Goal: Complete application form

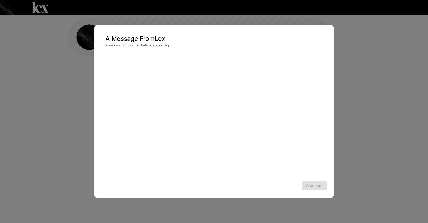
scroll to position [0, 0]
click at [310, 187] on button "Continue" at bounding box center [314, 185] width 25 height 9
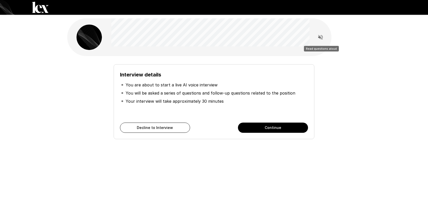
click at [320, 38] on icon "Read questions aloud" at bounding box center [320, 37] width 5 height 5
click at [257, 126] on button "Continue" at bounding box center [273, 128] width 70 height 10
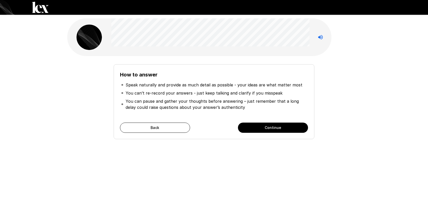
click at [257, 126] on button "Continue" at bounding box center [273, 128] width 70 height 10
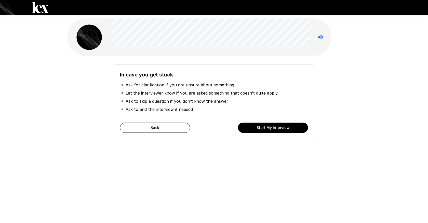
click at [257, 126] on button "Start My Interview" at bounding box center [273, 128] width 70 height 10
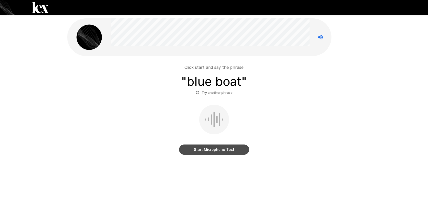
click at [198, 151] on button "Start Microphone Test" at bounding box center [214, 149] width 70 height 10
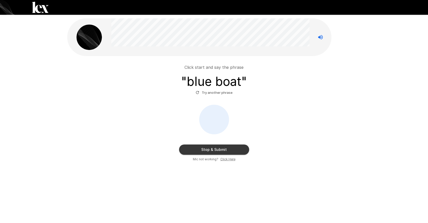
click at [198, 151] on button "Stop & Submit" at bounding box center [214, 149] width 70 height 10
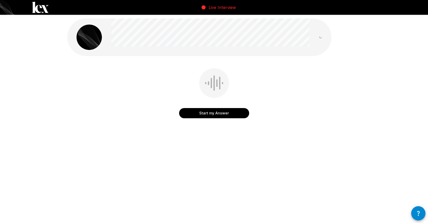
click at [417, 211] on icon "button" at bounding box center [418, 213] width 6 height 6
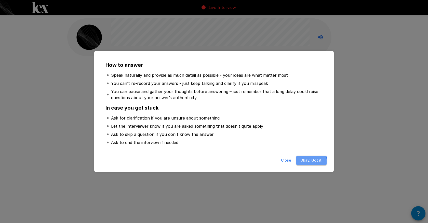
click at [311, 162] on button "Okay, Got it!" at bounding box center [311, 160] width 30 height 9
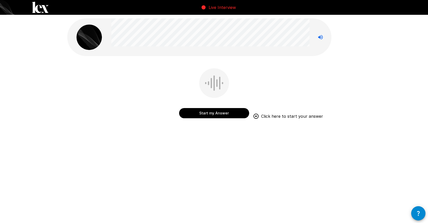
click at [218, 114] on button "Start my Answer" at bounding box center [214, 113] width 70 height 10
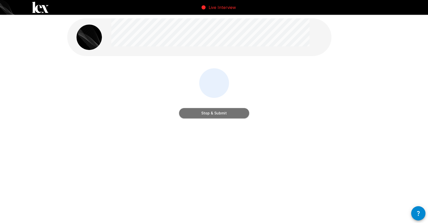
click at [218, 114] on button "Stop & Submit" at bounding box center [214, 113] width 70 height 10
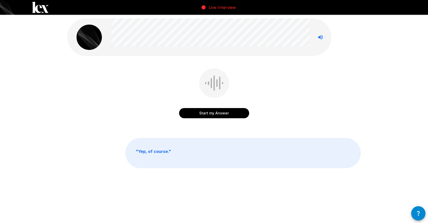
click at [320, 40] on icon "Stop reading questions aloud" at bounding box center [320, 37] width 6 height 6
click at [320, 40] on icon "Read questions aloud" at bounding box center [320, 37] width 6 height 6
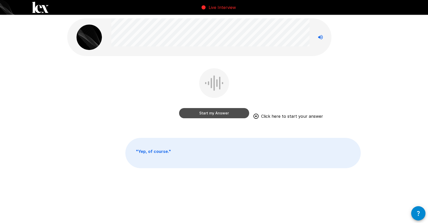
click at [216, 115] on button "Start my Answer" at bounding box center [214, 113] width 70 height 10
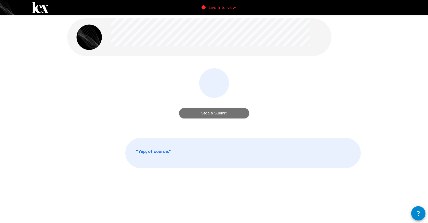
click at [216, 115] on button "Stop & Submit" at bounding box center [214, 113] width 70 height 10
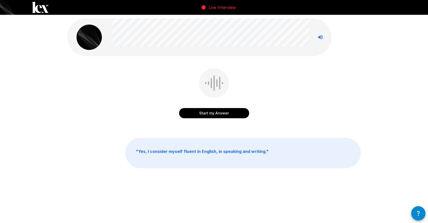
click at [418, 213] on icon "button" at bounding box center [418, 213] width 6 height 6
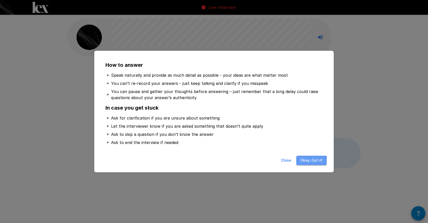
click at [310, 161] on button "Okay, Got it!" at bounding box center [311, 160] width 30 height 9
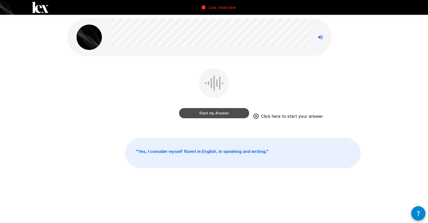
click at [213, 112] on button "Start my Answer" at bounding box center [214, 113] width 70 height 10
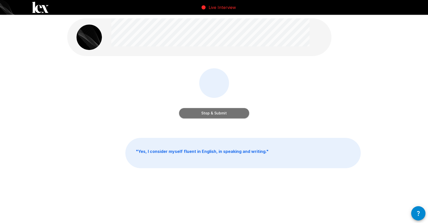
click at [213, 112] on button "Stop & Submit" at bounding box center [214, 113] width 70 height 10
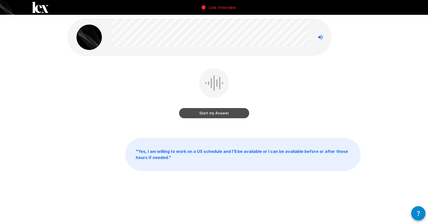
click at [205, 112] on button "Start my Answer" at bounding box center [214, 113] width 70 height 10
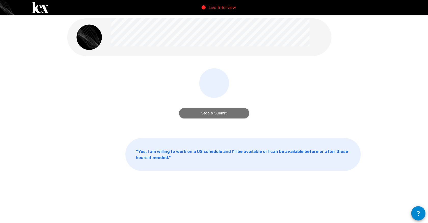
click at [205, 112] on button "Stop & Submit" at bounding box center [214, 113] width 70 height 10
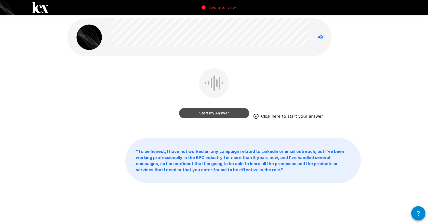
click at [205, 112] on button "Start my Answer" at bounding box center [214, 113] width 70 height 10
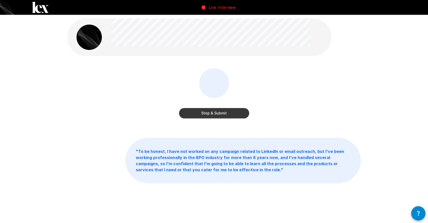
click at [205, 112] on button "Stop & Submit" at bounding box center [214, 113] width 70 height 10
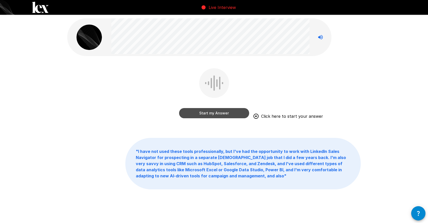
click at [204, 115] on button "Start my Answer" at bounding box center [214, 113] width 70 height 10
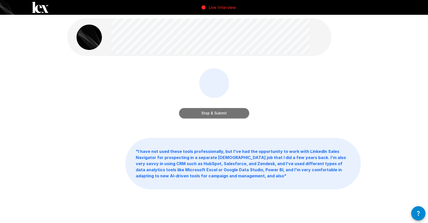
click at [204, 115] on button "Stop & Submit" at bounding box center [214, 113] width 70 height 10
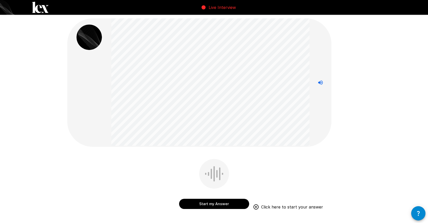
click at [205, 206] on button "Start my Answer" at bounding box center [214, 204] width 70 height 10
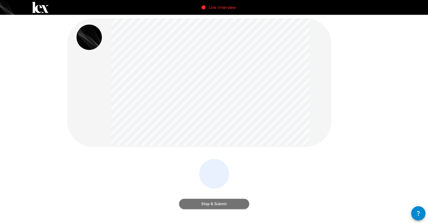
click at [205, 206] on button "Stop & Submit" at bounding box center [214, 204] width 70 height 10
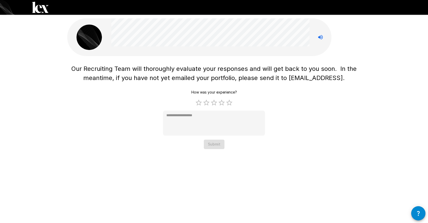
click at [211, 142] on div "How was your experience? 1 Star 2 Stars 3 Stars 4 Stars 5 Stars Empty * Submit" at bounding box center [214, 118] width 102 height 61
click at [215, 104] on label "3 Stars" at bounding box center [214, 103] width 8 height 8
click at [221, 104] on label "4 Stars" at bounding box center [222, 103] width 8 height 8
type textarea "*"
click at [217, 143] on button "Submit" at bounding box center [214, 144] width 21 height 9
